Goal: Task Accomplishment & Management: Use online tool/utility

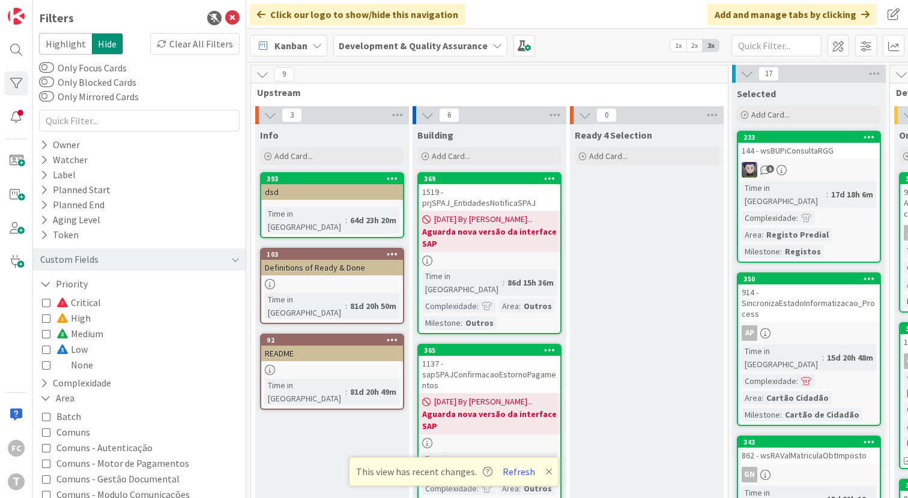
scroll to position [0, 433]
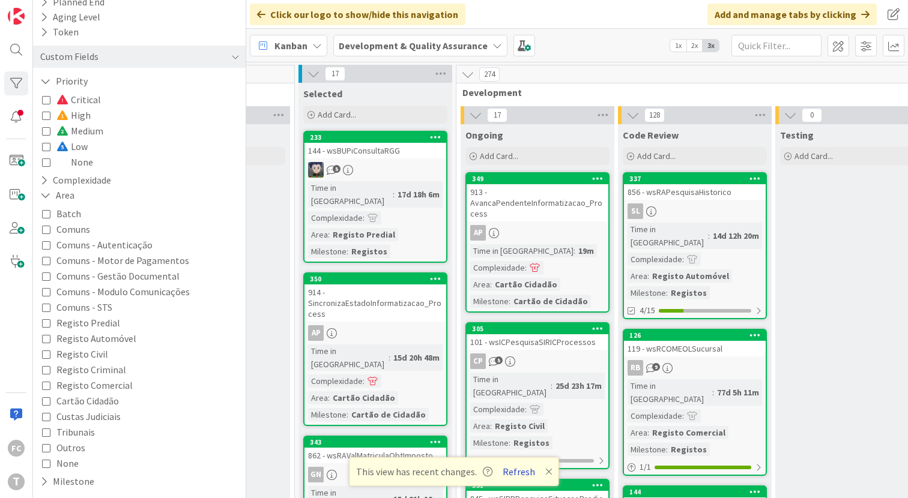
click at [518, 475] on button "Refresh" at bounding box center [518, 472] width 41 height 16
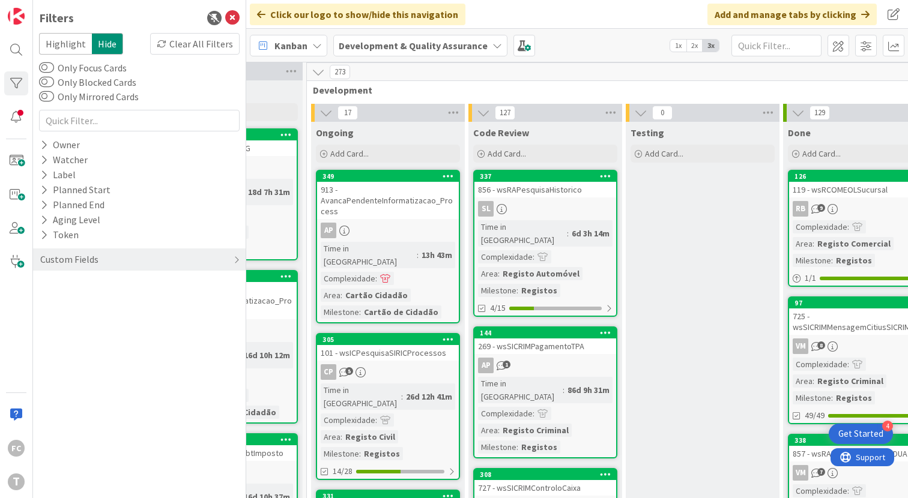
scroll to position [2, 684]
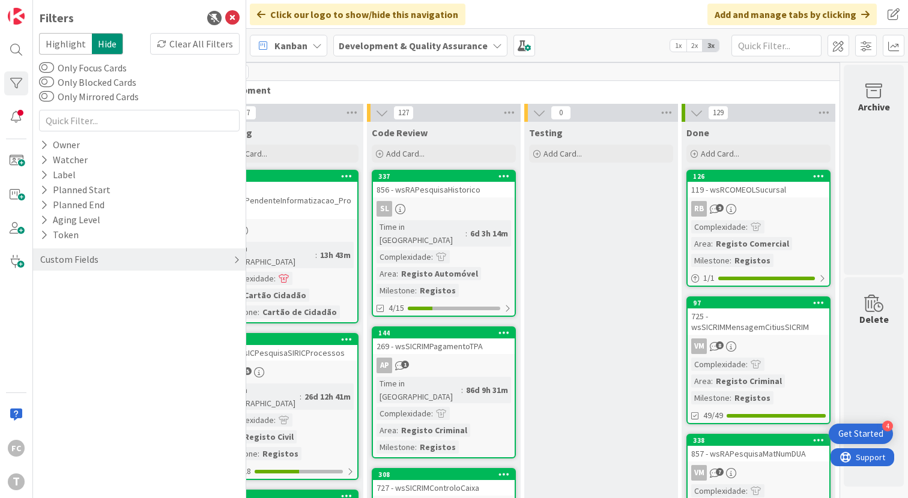
click at [62, 262] on div "Custom Fields" at bounding box center [69, 259] width 61 height 15
click at [45, 285] on icon at bounding box center [44, 284] width 8 height 10
click at [46, 335] on icon at bounding box center [46, 334] width 8 height 8
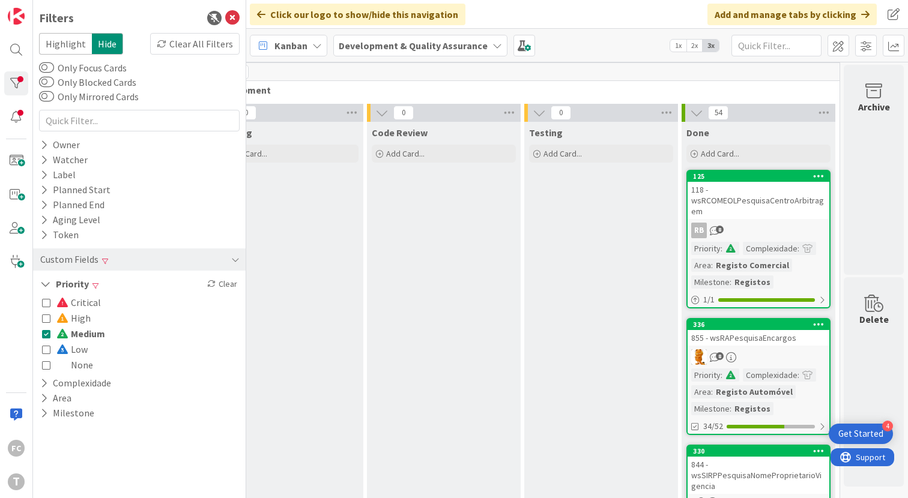
click at [46, 335] on icon at bounding box center [46, 334] width 8 height 8
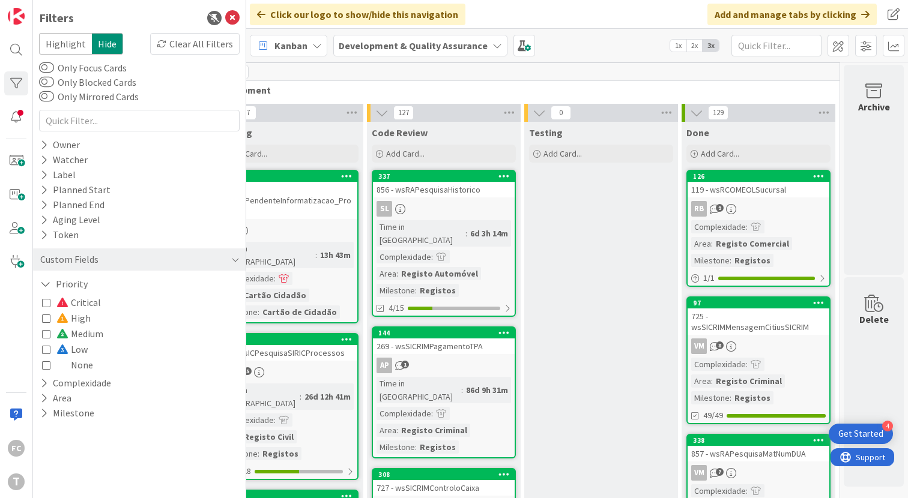
click at [44, 316] on icon at bounding box center [46, 318] width 8 height 8
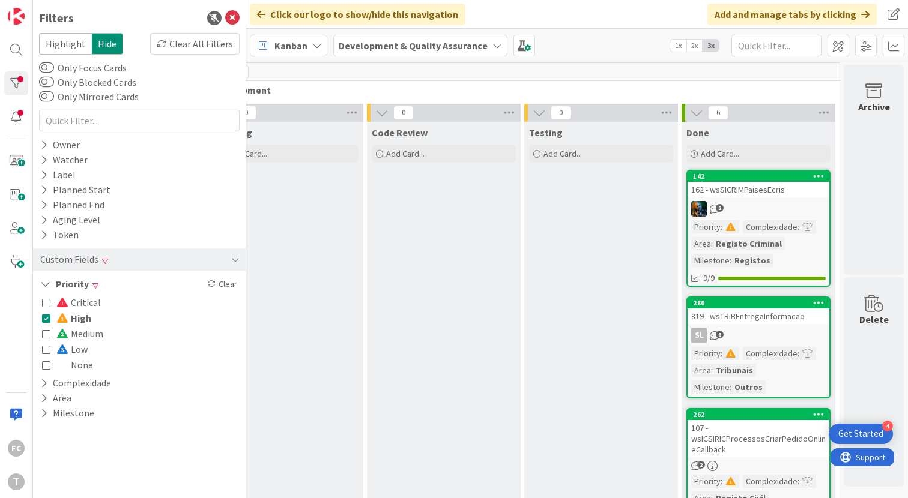
click at [44, 316] on icon at bounding box center [46, 318] width 8 height 8
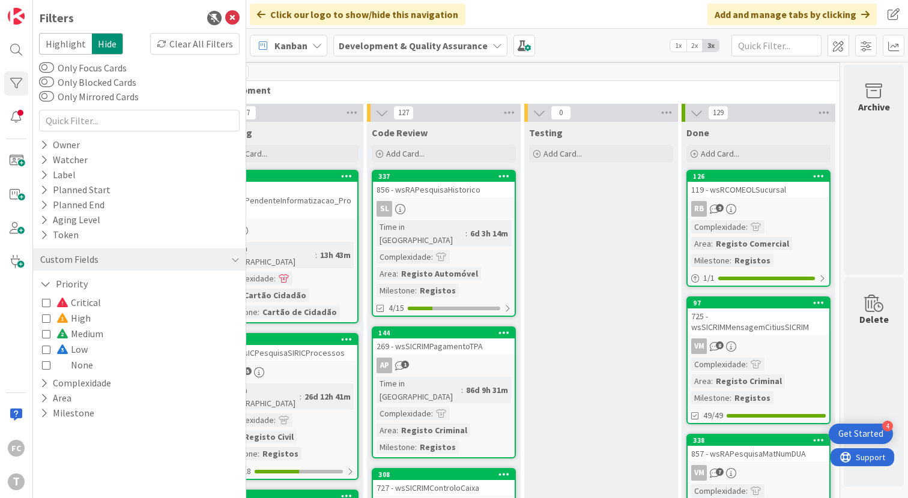
click at [47, 365] on icon at bounding box center [46, 365] width 8 height 8
click at [47, 366] on icon at bounding box center [46, 365] width 8 height 8
click at [44, 307] on icon at bounding box center [46, 302] width 8 height 8
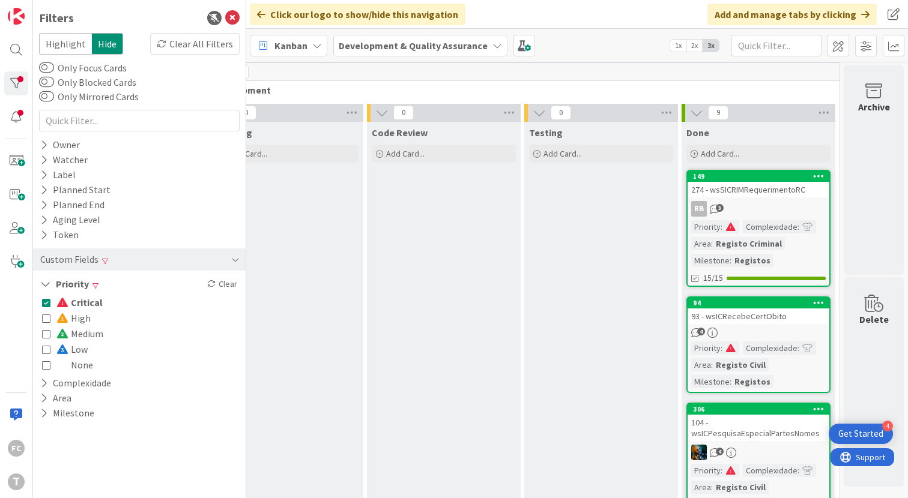
click at [44, 307] on icon at bounding box center [46, 302] width 8 height 8
